Goal: Transaction & Acquisition: Book appointment/travel/reservation

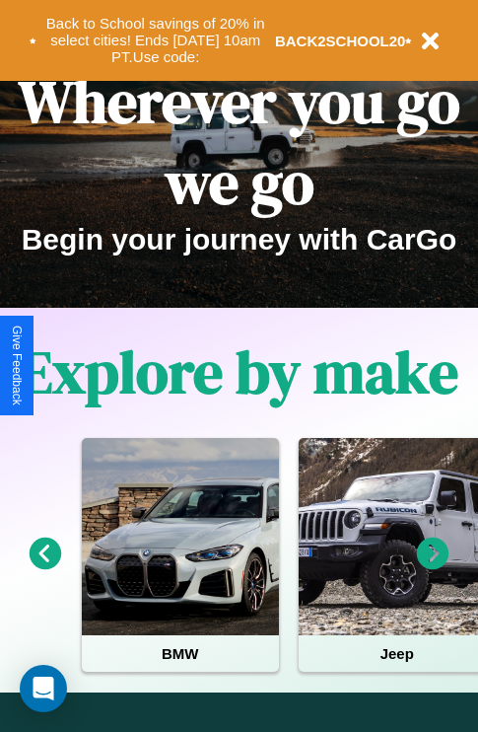
scroll to position [304, 0]
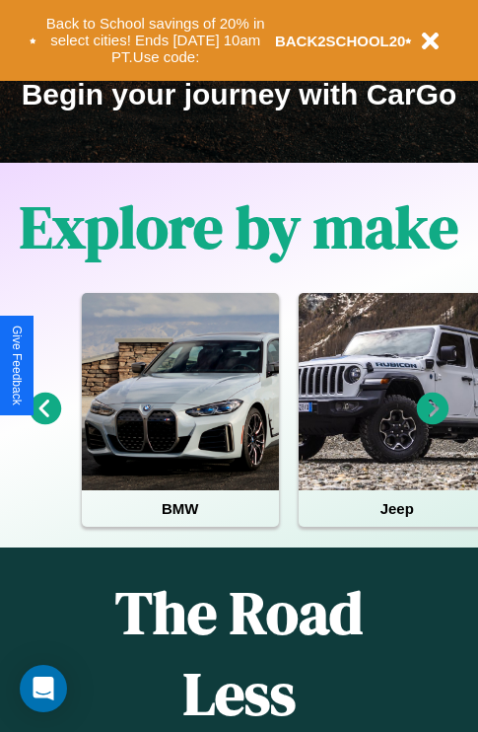
click at [433, 422] on icon at bounding box center [433, 409] width 33 height 33
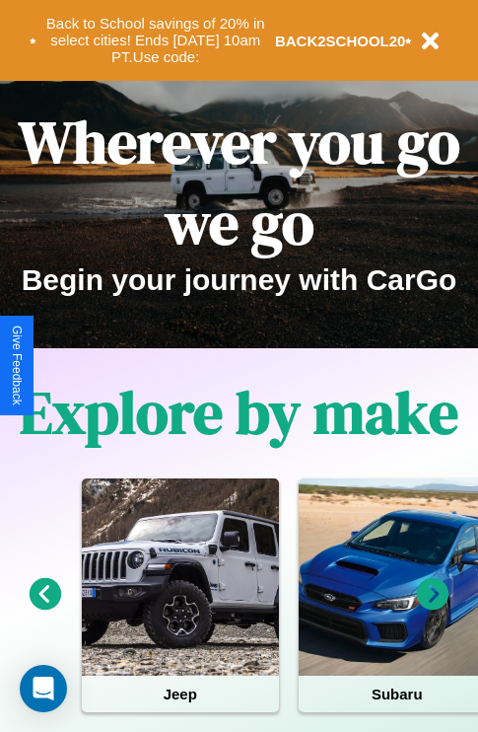
scroll to position [117, 0]
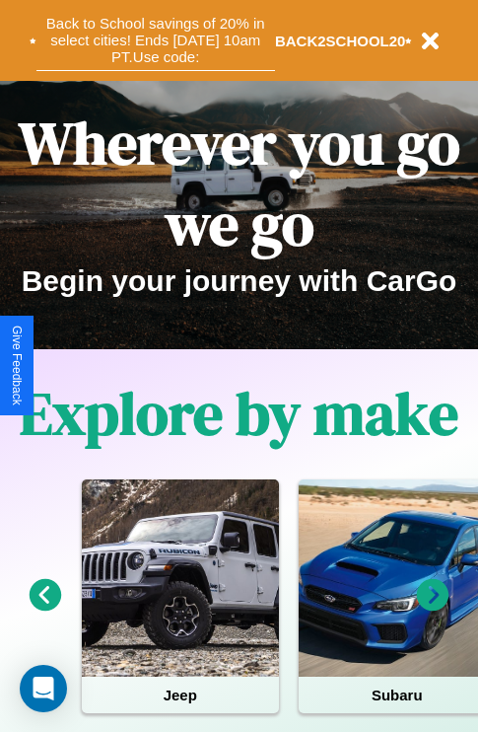
click at [155, 40] on button "Back to School savings of 20% in select cities! Ends [DATE] 10am PT. Use code:" at bounding box center [155, 40] width 239 height 61
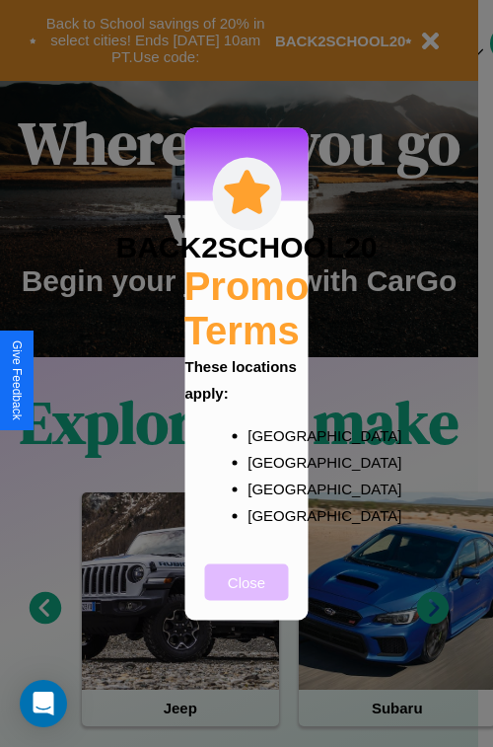
click at [247, 595] on button "Close" at bounding box center [247, 581] width 84 height 36
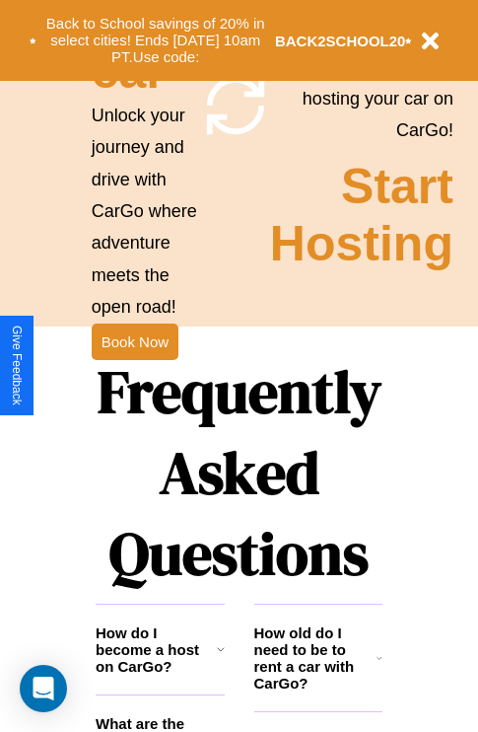
scroll to position [1920, 0]
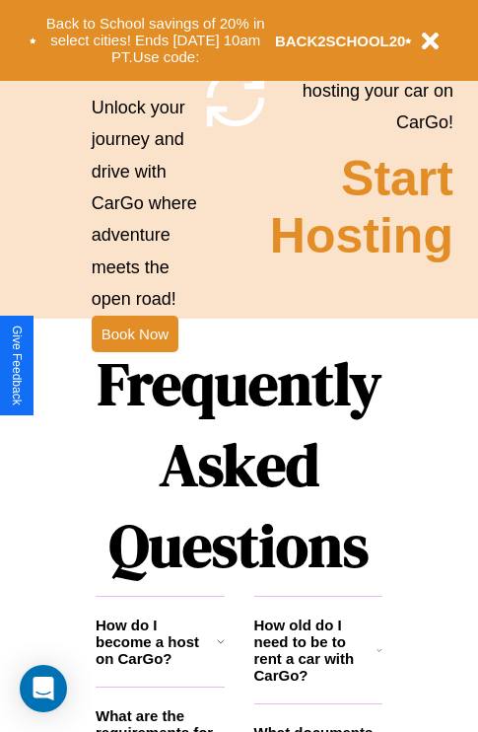
click at [134, 366] on h1 "Frequently Asked Questions" at bounding box center [239, 464] width 287 height 262
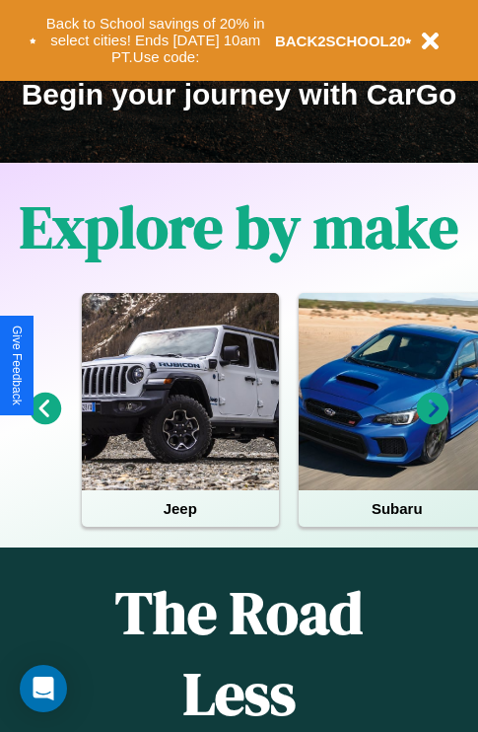
scroll to position [0, 72]
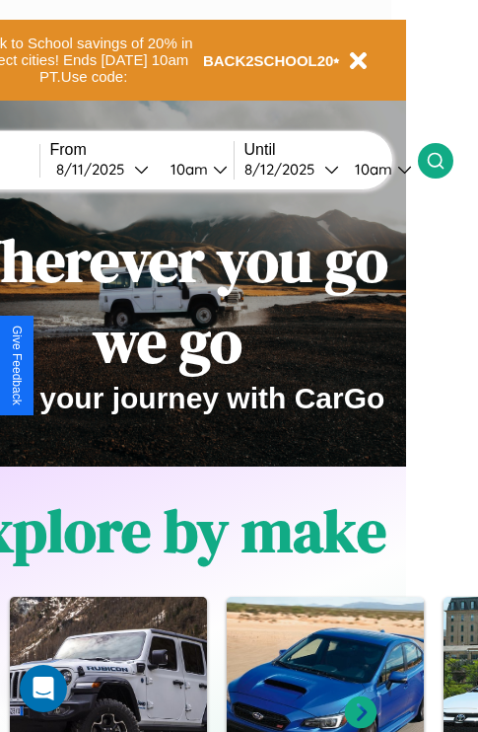
type input "******"
click at [446, 160] on icon at bounding box center [436, 161] width 20 height 20
